Goal: Use online tool/utility

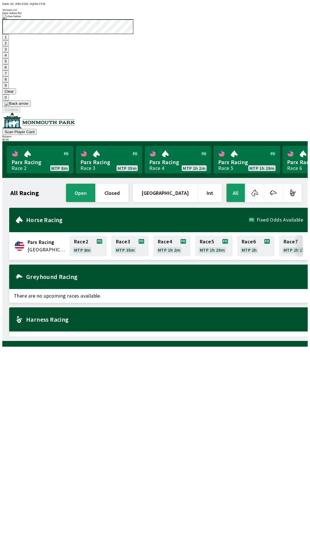
click at [9, 88] on button "9" at bounding box center [5, 85] width 7 height 6
click at [9, 76] on button "7" at bounding box center [5, 73] width 7 height 6
click at [9, 52] on button "3" at bounding box center [5, 49] width 7 height 6
click at [20, 113] on button "Confirm" at bounding box center [11, 110] width 18 height 6
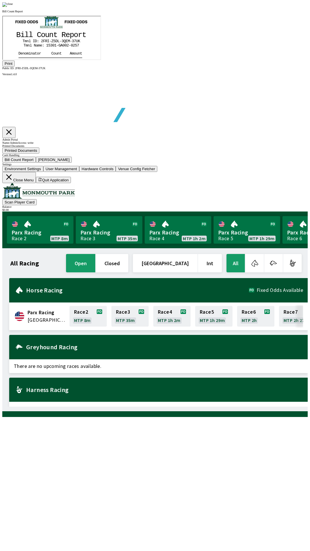
scroll to position [67, 0]
click at [15, 67] on button "Print" at bounding box center [8, 64] width 12 height 6
click at [13, 7] on img at bounding box center [7, 4] width 11 height 5
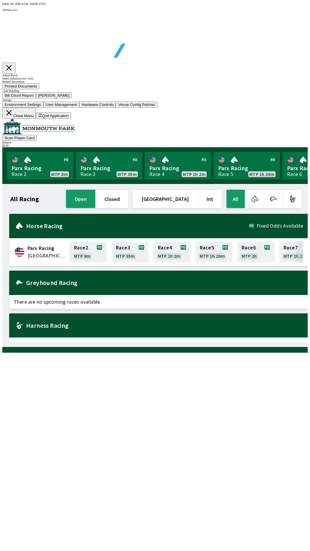
click at [72, 98] on button "[PERSON_NAME]" at bounding box center [54, 95] width 36 height 6
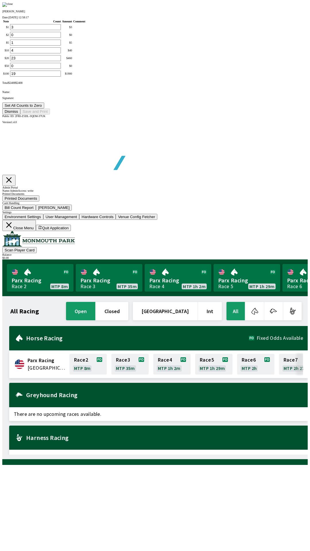
click at [44, 108] on button "Set All Counts to Zero" at bounding box center [23, 105] width 42 height 6
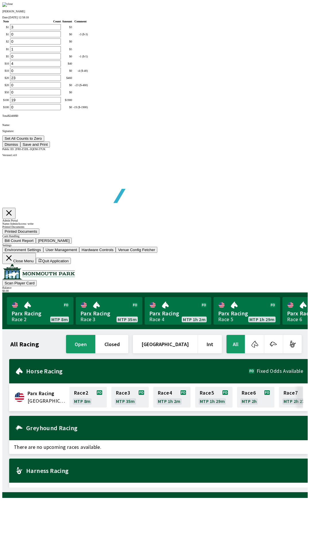
click at [50, 148] on button "Save and Print" at bounding box center [35, 144] width 30 height 6
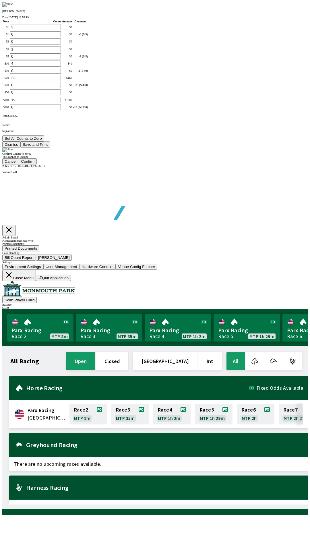
click at [37, 164] on button "Confirm" at bounding box center [28, 161] width 18 height 6
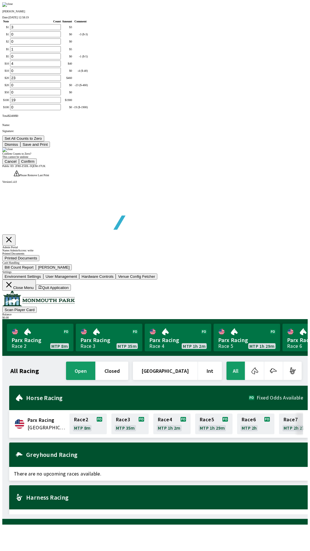
type input "0"
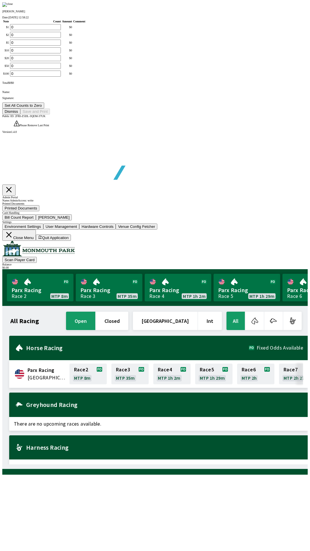
click at [20, 115] on button "Dismiss" at bounding box center [11, 111] width 18 height 6
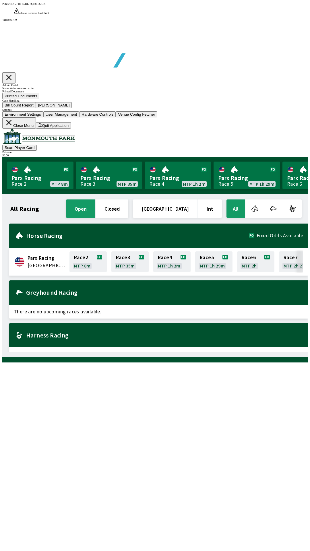
click at [36, 129] on button "Close Menu" at bounding box center [19, 122] width 34 height 11
